Goal: Browse casually

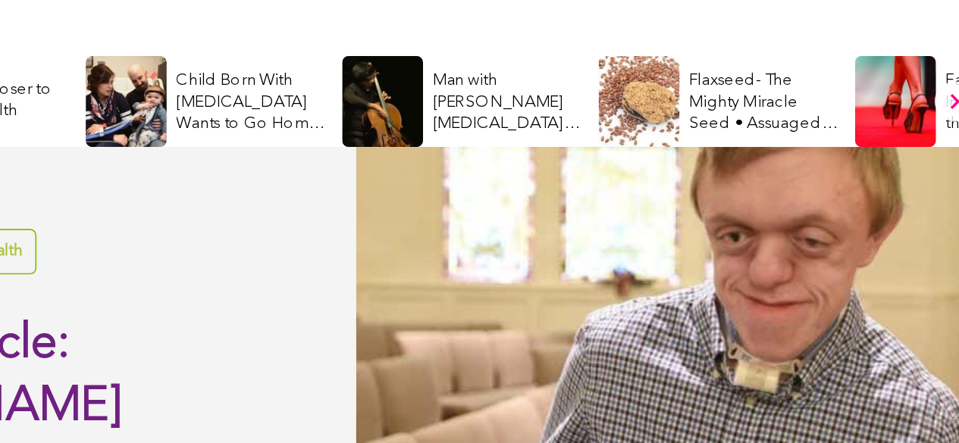
scroll to position [343, 0]
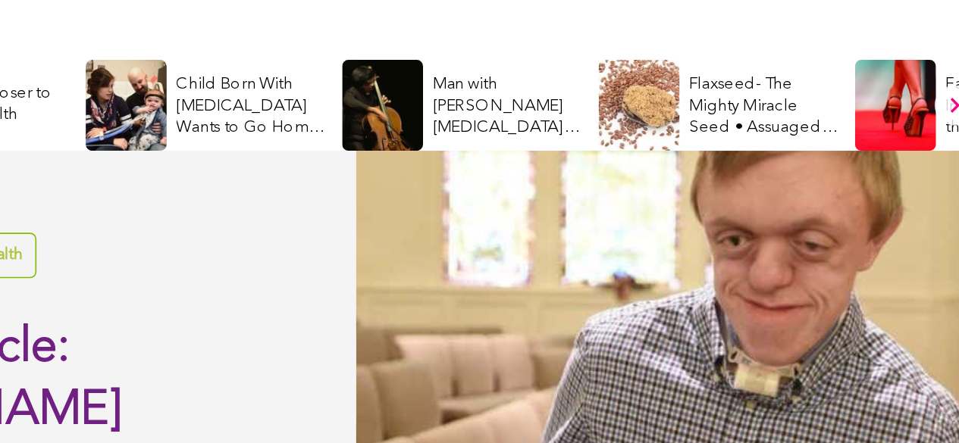
click at [820, 232] on div at bounding box center [743, 278] width 431 height 277
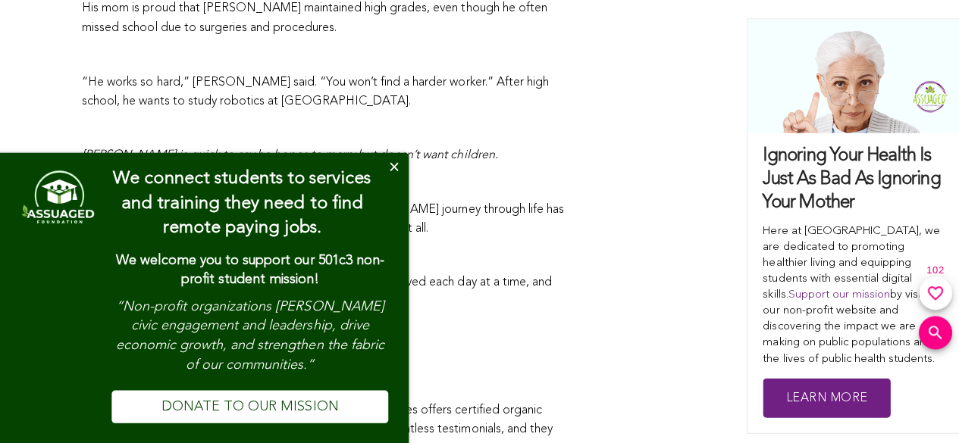
scroll to position [2915, 0]
click at [392, 172] on button "Close" at bounding box center [394, 168] width 30 height 30
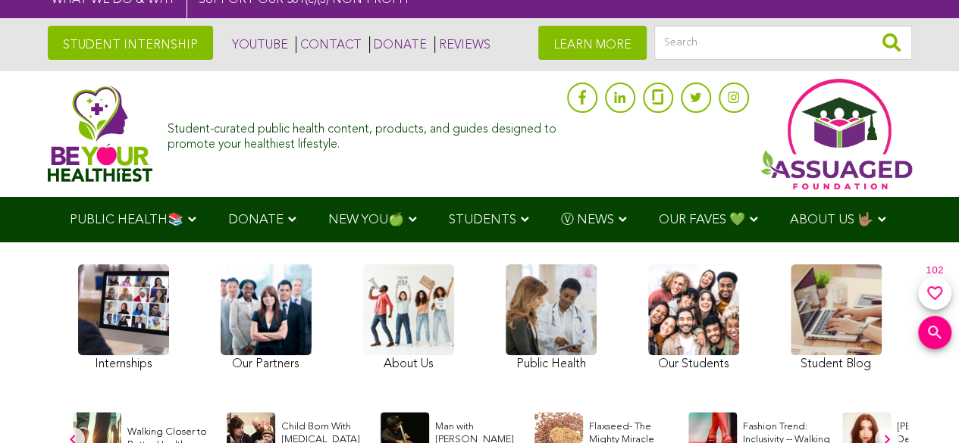
scroll to position [0, 0]
